Goal: Find contact information: Find contact information

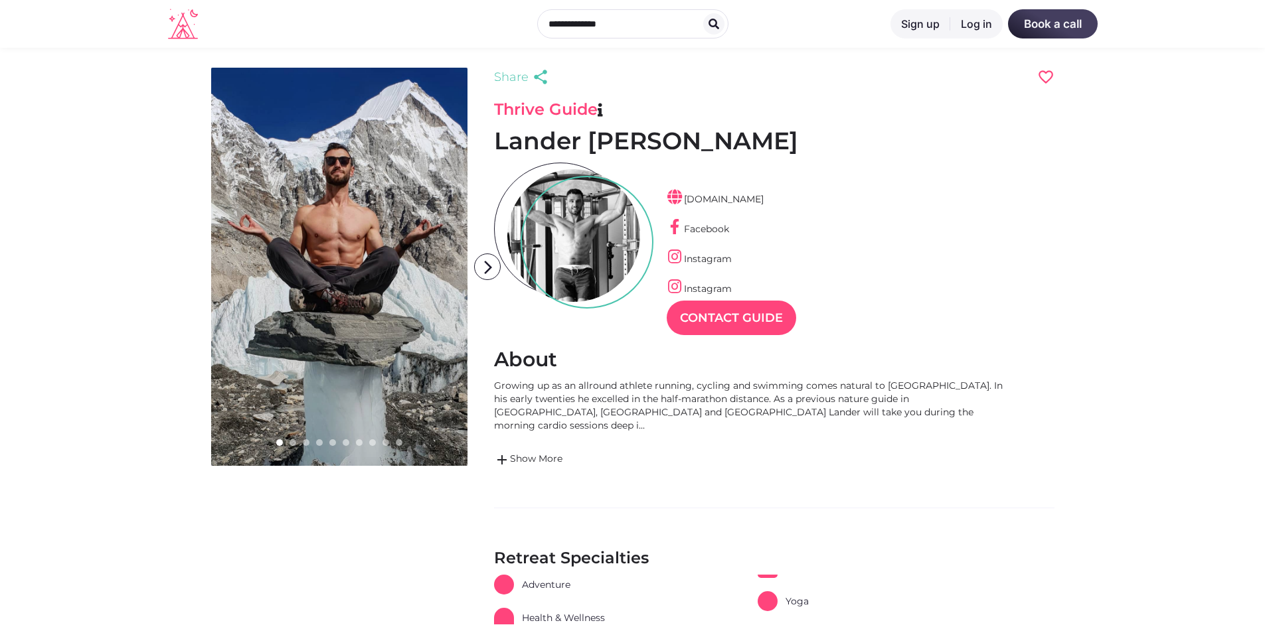
scroll to position [32, 58]
click at [707, 258] on link "Instagram" at bounding box center [699, 259] width 65 height 12
drag, startPoint x: 709, startPoint y: 291, endPoint x: 714, endPoint y: 255, distance: 36.2
click at [710, 290] on link "Instagram" at bounding box center [699, 289] width 65 height 12
click at [716, 228] on link "Facebook" at bounding box center [698, 229] width 62 height 12
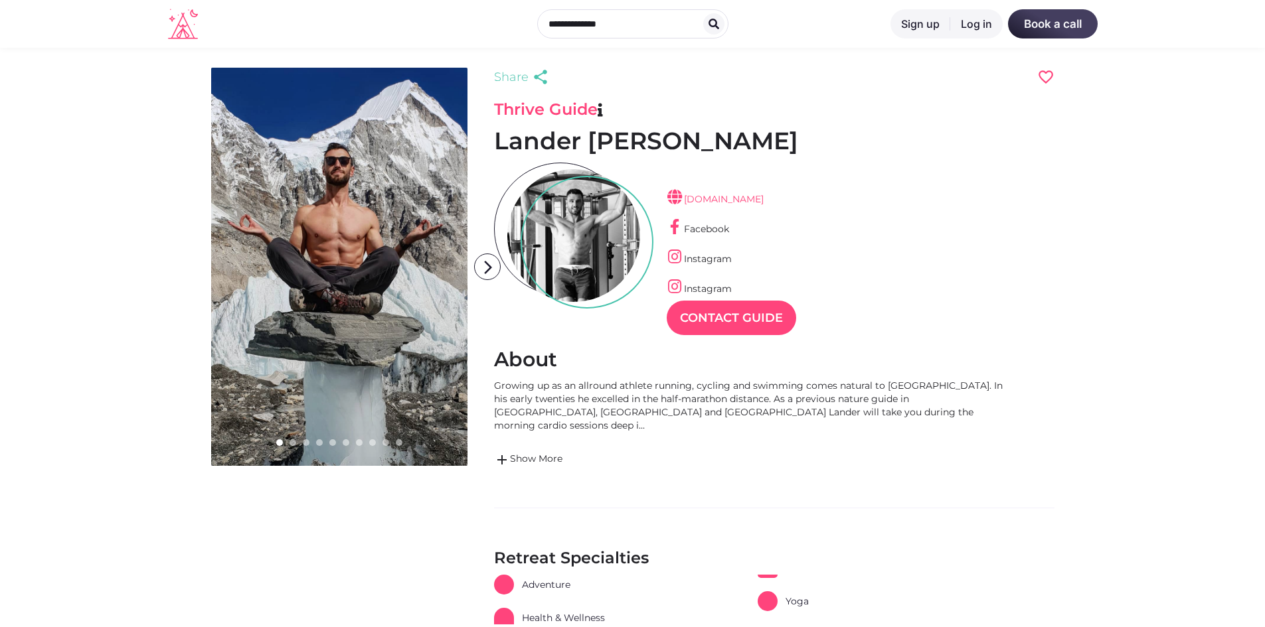
click at [764, 195] on link "[DOMAIN_NAME]" at bounding box center [715, 199] width 97 height 12
click at [539, 452] on link "add Show More" at bounding box center [753, 460] width 518 height 16
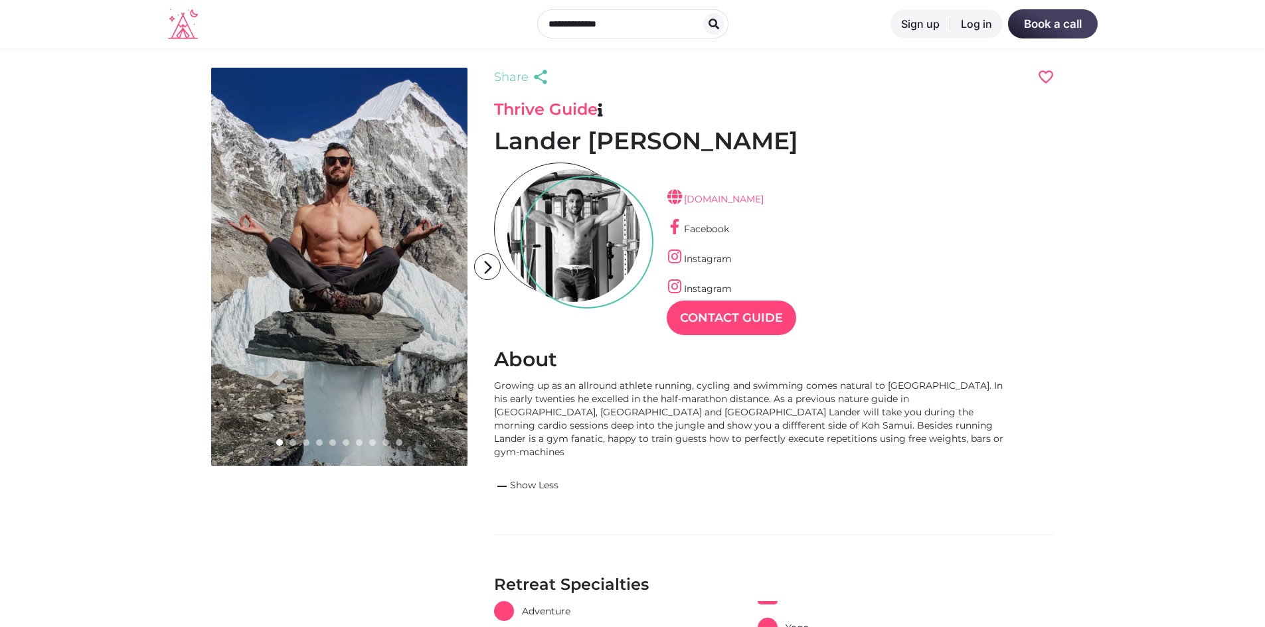
copy link "[DOMAIN_NAME]"
drag, startPoint x: 820, startPoint y: 194, endPoint x: 685, endPoint y: 199, distance: 134.9
click at [685, 199] on div "[DOMAIN_NAME] Facebook Instagram Instagram Contact Guide" at bounding box center [774, 245] width 560 height 165
drag, startPoint x: 492, startPoint y: 146, endPoint x: 639, endPoint y: 144, distance: 147.4
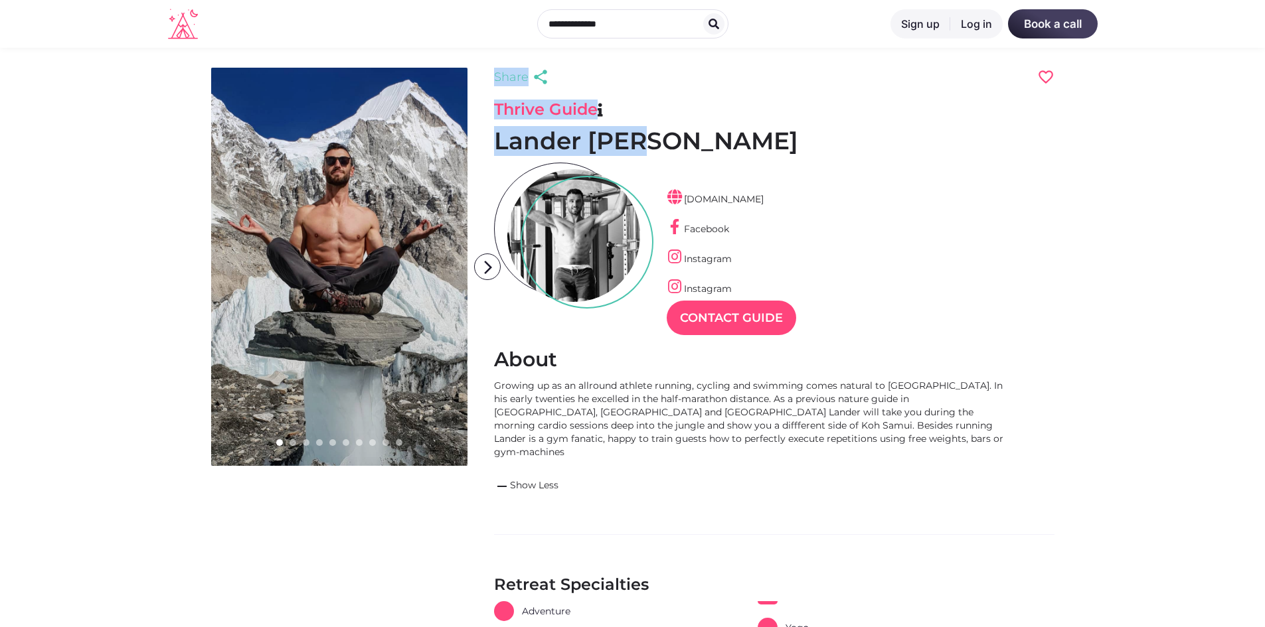
click at [639, 144] on div "arrow_back_ios arrow_forward_ios Share prev next Thrive Guide Lander [PERSON_NA…" at bounding box center [632, 420] width 843 height 704
